Goal: Book appointment/travel/reservation

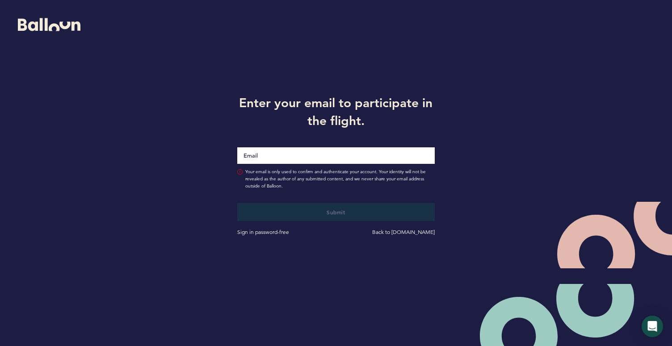
click at [255, 152] on input "Email" at bounding box center [335, 155] width 197 height 17
type input "[EMAIL_ADDRESS][PERSON_NAME][DOMAIN_NAME]"
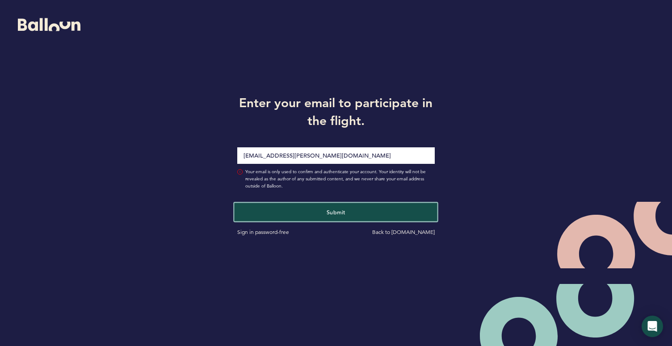
click at [289, 210] on button "Submit" at bounding box center [336, 212] width 203 height 18
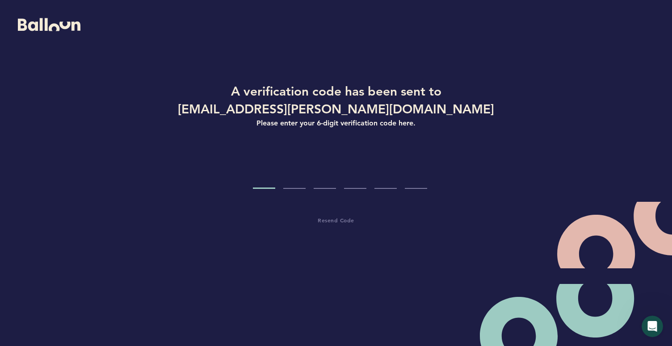
type input "2"
type input "3"
type input "5"
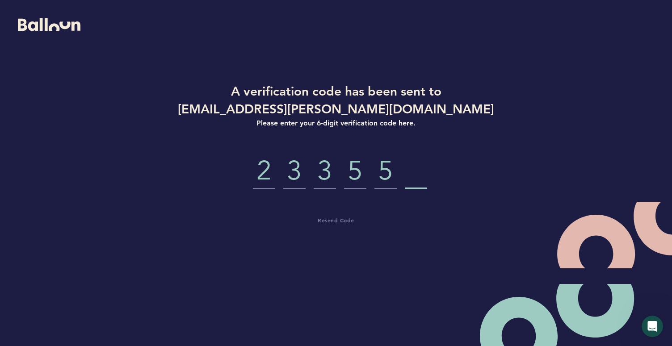
type input "9"
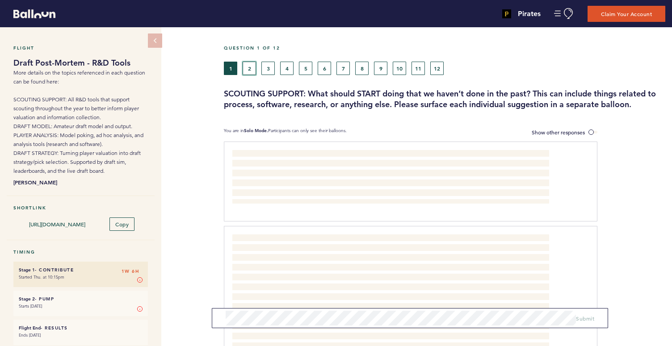
click at [252, 70] on button "2" at bounding box center [249, 68] width 13 height 13
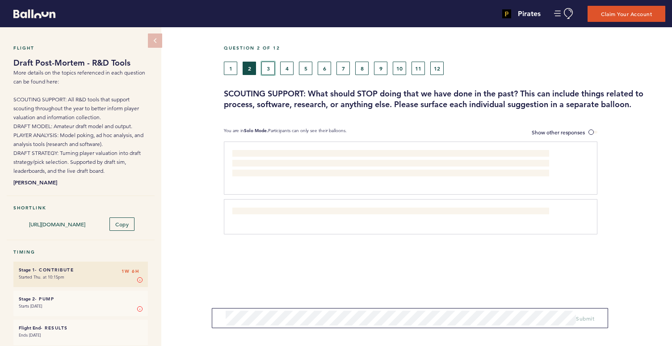
click at [266, 70] on button "3" at bounding box center [267, 68] width 13 height 13
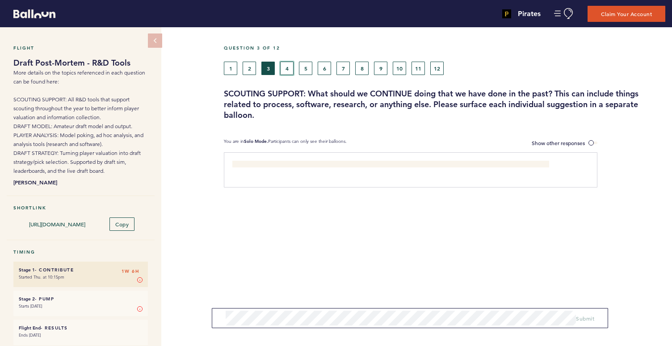
click at [284, 69] on button "4" at bounding box center [286, 68] width 13 height 13
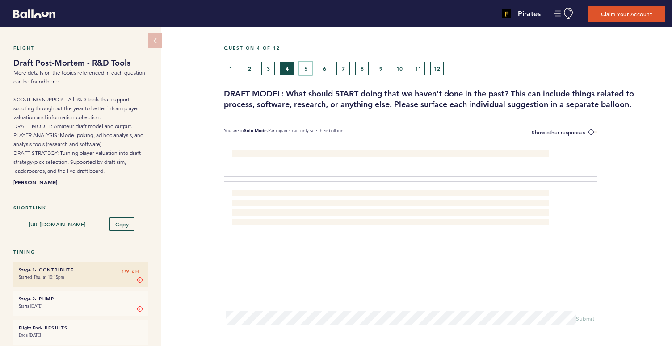
click at [305, 70] on button "5" at bounding box center [305, 68] width 13 height 13
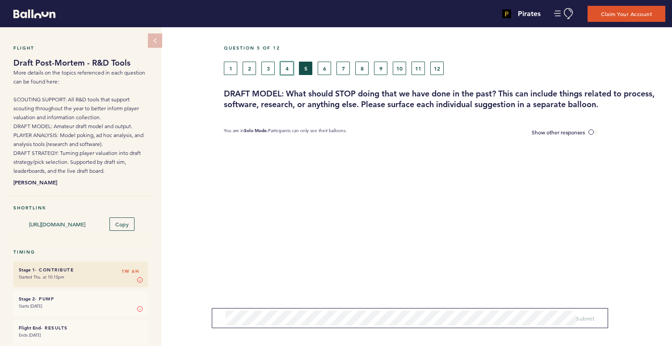
click at [291, 68] on button "4" at bounding box center [286, 68] width 13 height 13
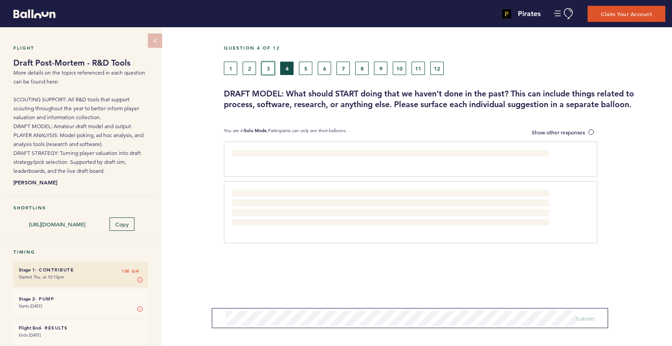
click at [271, 67] on button "3" at bounding box center [267, 68] width 13 height 13
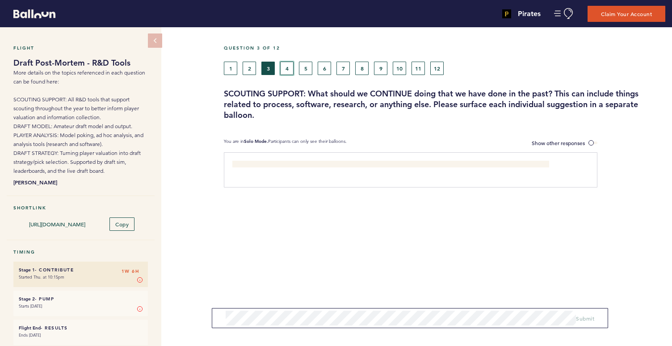
click at [290, 67] on button "4" at bounding box center [286, 68] width 13 height 13
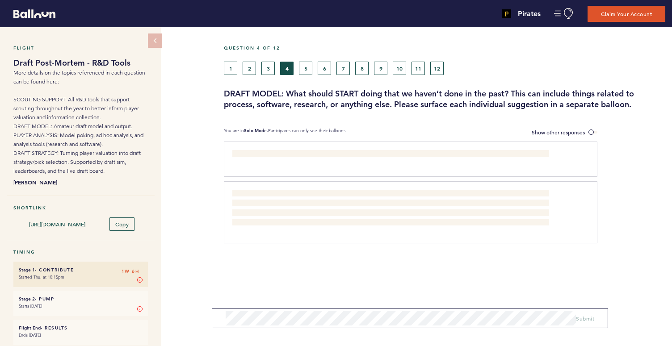
click at [298, 67] on div "1 2 3 4 5 6 7 8 9 10 11 12" at bounding box center [388, 68] width 328 height 13
click at [302, 66] on button "5" at bounding box center [305, 68] width 13 height 13
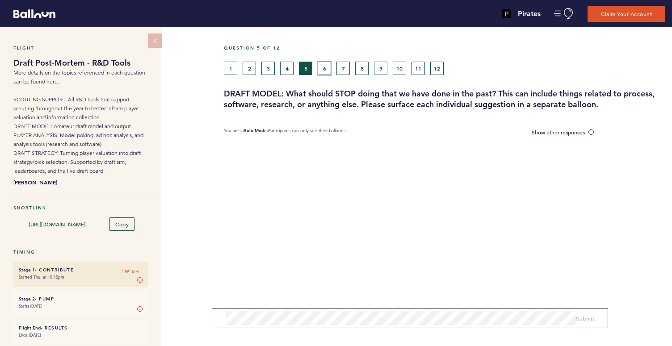
click at [323, 67] on button "6" at bounding box center [324, 68] width 13 height 13
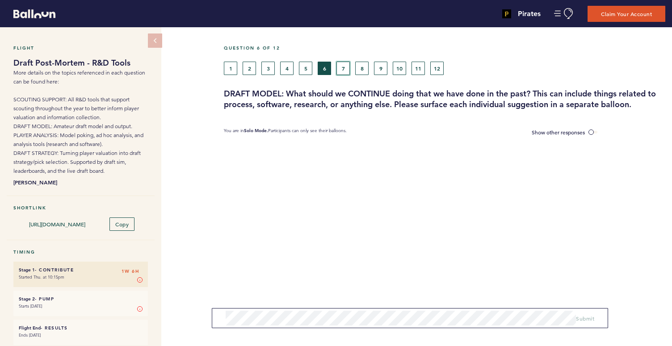
click at [343, 68] on button "7" at bounding box center [342, 68] width 13 height 13
click at [359, 68] on button "8" at bounding box center [361, 68] width 13 height 13
click at [379, 67] on button "9" at bounding box center [380, 68] width 13 height 13
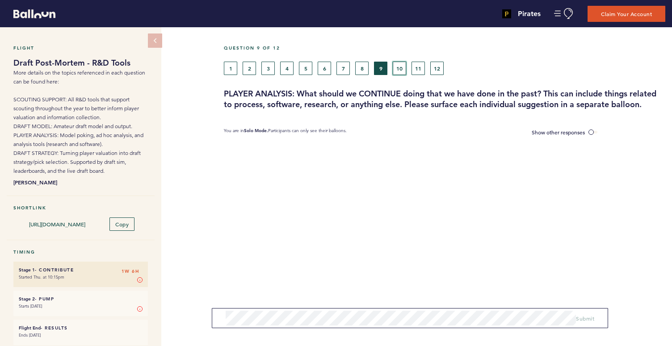
click at [395, 67] on button "10" at bounding box center [399, 68] width 13 height 13
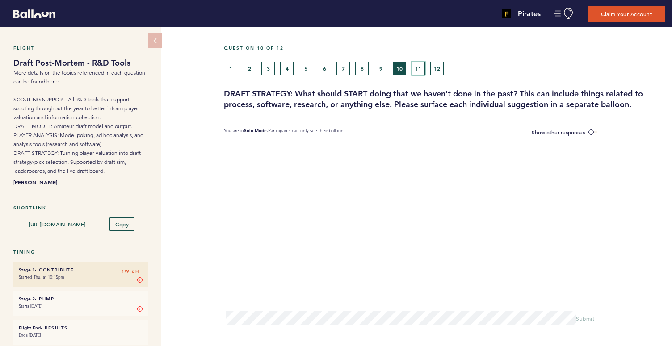
click at [416, 69] on button "11" at bounding box center [418, 68] width 13 height 13
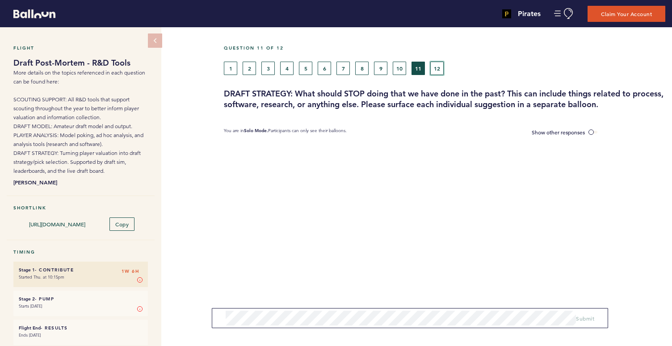
click at [434, 68] on button "12" at bounding box center [436, 68] width 13 height 13
